Goal: Transaction & Acquisition: Purchase product/service

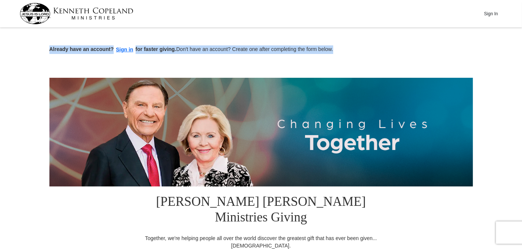
drag, startPoint x: 522, startPoint y: 19, endPoint x: 522, endPoint y: 25, distance: 6.7
click at [433, 37] on div "Already have an account? Sign in for faster giving. Don't have an account? Crea…" at bounding box center [261, 42] width 424 height 24
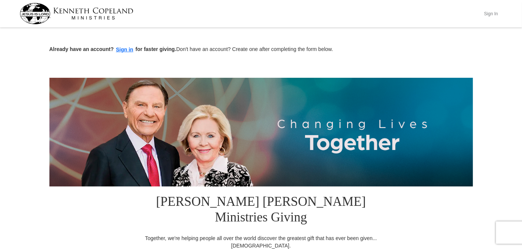
click at [486, 11] on button "Sign In" at bounding box center [491, 14] width 22 height 12
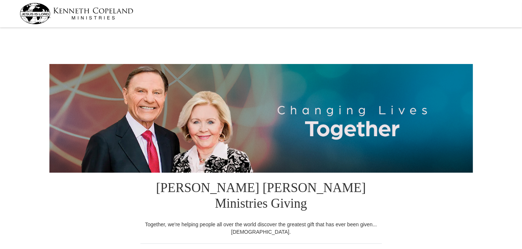
select select "MS"
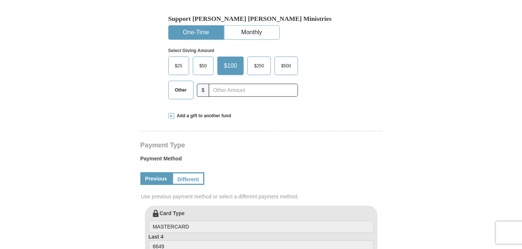
scroll to position [258, 0]
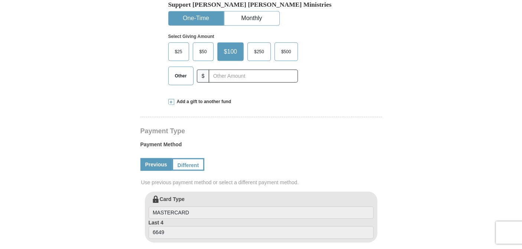
click at [223, 98] on span "Add a gift to another fund" at bounding box center [202, 101] width 57 height 6
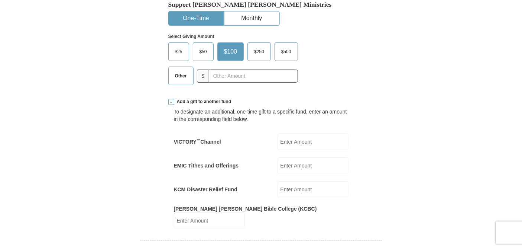
click at [280, 133] on input "VICTORY ™ Channel" at bounding box center [313, 141] width 71 height 16
type input "50.00"
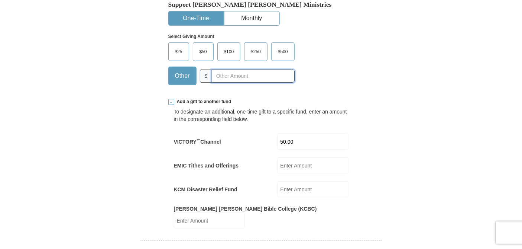
click at [214, 69] on input "text" at bounding box center [253, 75] width 82 height 13
type input "150.00"
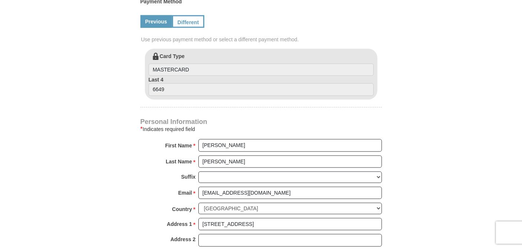
scroll to position [498, 0]
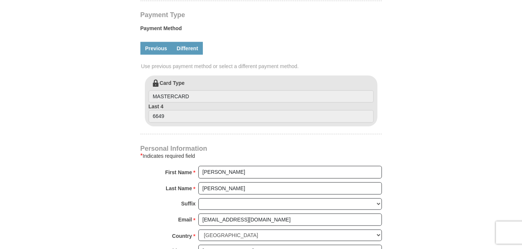
click at [193, 42] on link "Different" at bounding box center [187, 48] width 31 height 13
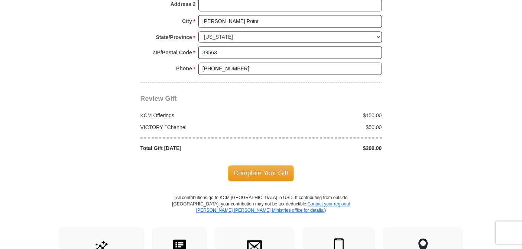
scroll to position [836, 0]
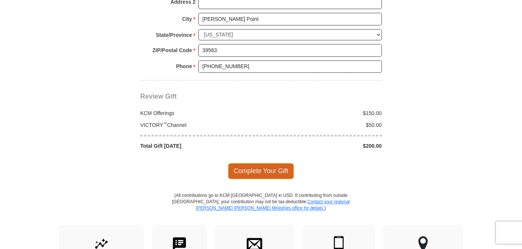
click at [267, 163] on span "Complete Your Gift" at bounding box center [261, 171] width 66 height 16
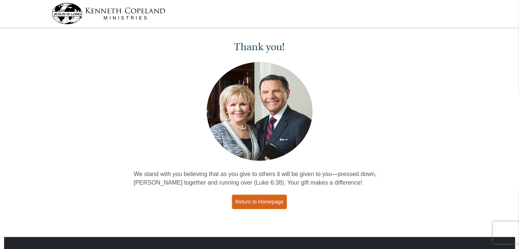
click at [267, 199] on link "Return to Homepage" at bounding box center [259, 201] width 55 height 14
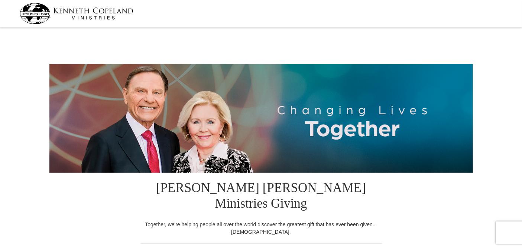
select select "MS"
